Goal: Check status: Check status

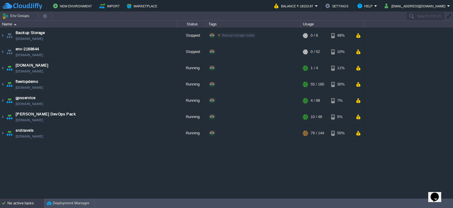
click at [9, 199] on div "No active tasks" at bounding box center [25, 202] width 37 height 9
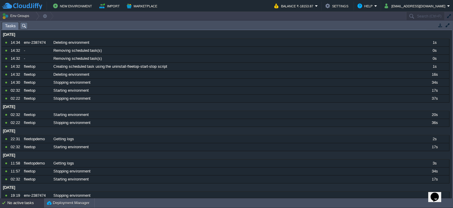
click at [27, 201] on div "No active tasks" at bounding box center [25, 202] width 37 height 9
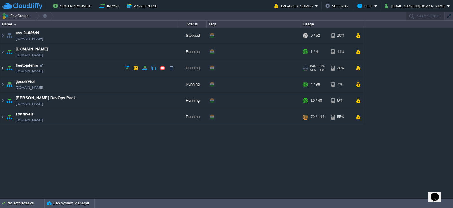
click at [5, 68] on img at bounding box center [2, 68] width 5 height 16
click at [33, 204] on div "No active tasks" at bounding box center [25, 202] width 37 height 9
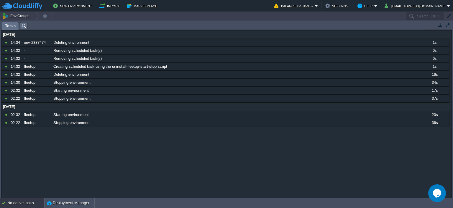
click at [33, 204] on div "No active tasks" at bounding box center [25, 202] width 37 height 9
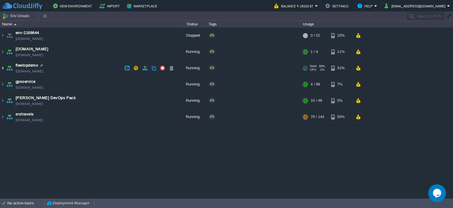
click at [4, 67] on img at bounding box center [2, 68] width 5 height 16
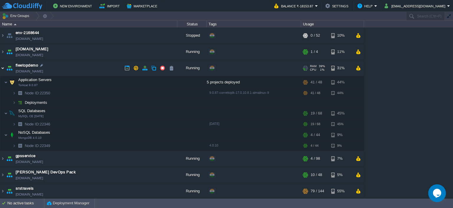
click at [4, 68] on img at bounding box center [2, 68] width 5 height 16
